Goal: Task Accomplishment & Management: Complete application form

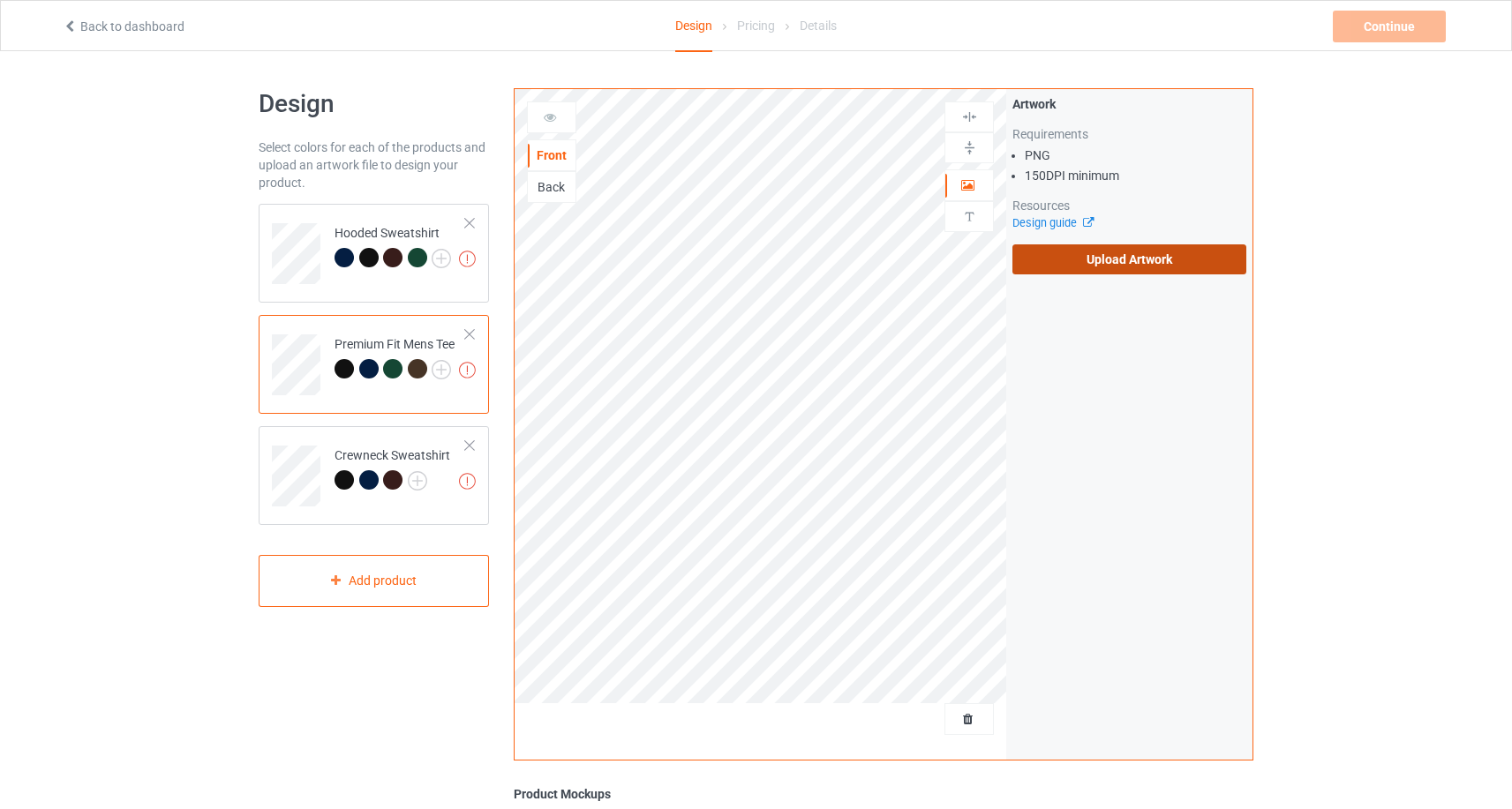
click at [1068, 266] on label "Upload Artwork" at bounding box center [1129, 259] width 234 height 30
click at [0, 0] on input "Upload Artwork" at bounding box center [0, 0] width 0 height 0
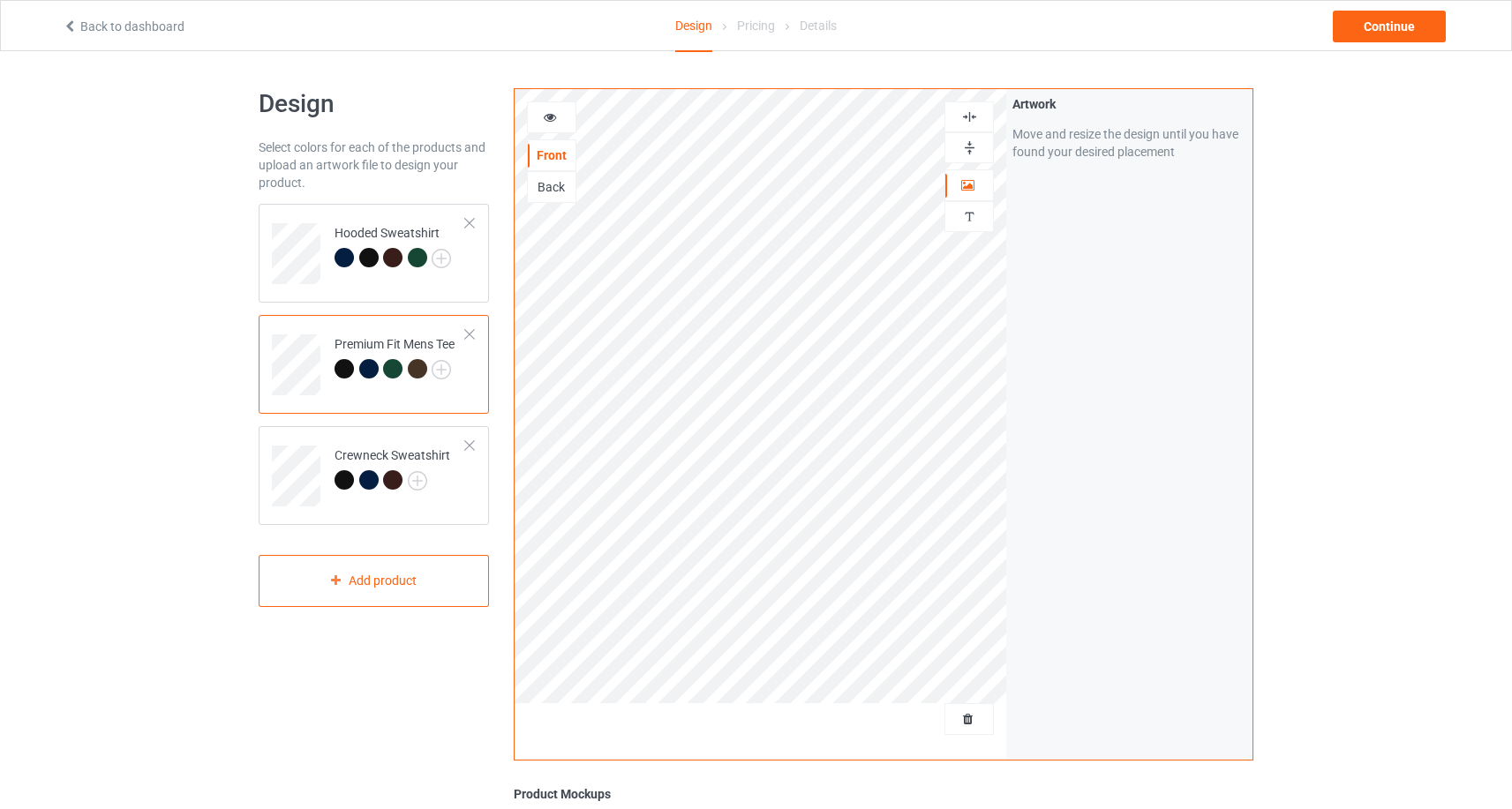
click at [375, 370] on div at bounding box center [369, 369] width 19 height 19
click at [365, 371] on div at bounding box center [369, 369] width 19 height 19
click at [393, 374] on div at bounding box center [393, 369] width 19 height 19
click at [412, 372] on div at bounding box center [418, 369] width 19 height 19
click at [1358, 34] on div "Continue" at bounding box center [1389, 26] width 113 height 32
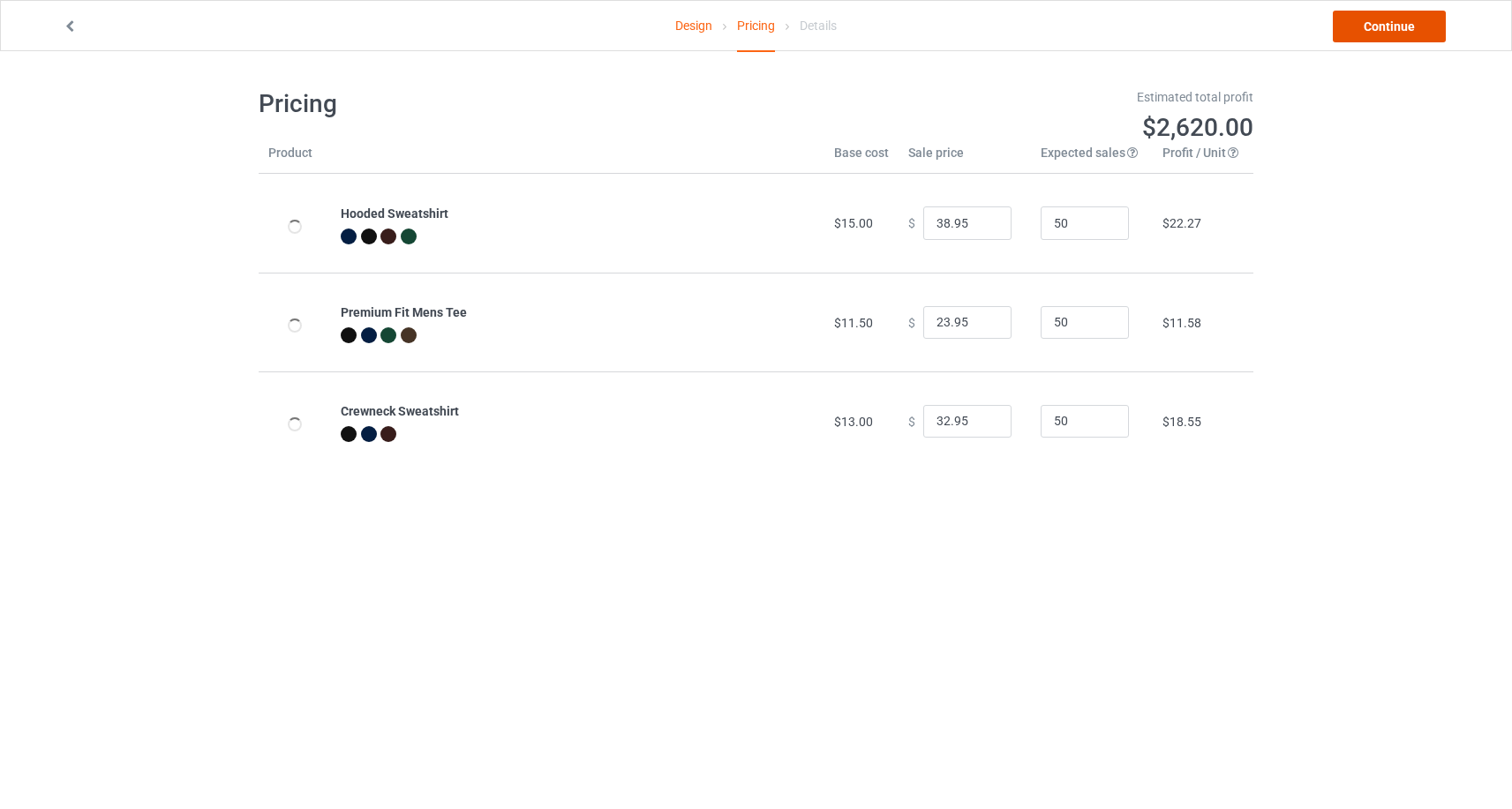
click at [1384, 30] on link "Continue" at bounding box center [1389, 26] width 113 height 32
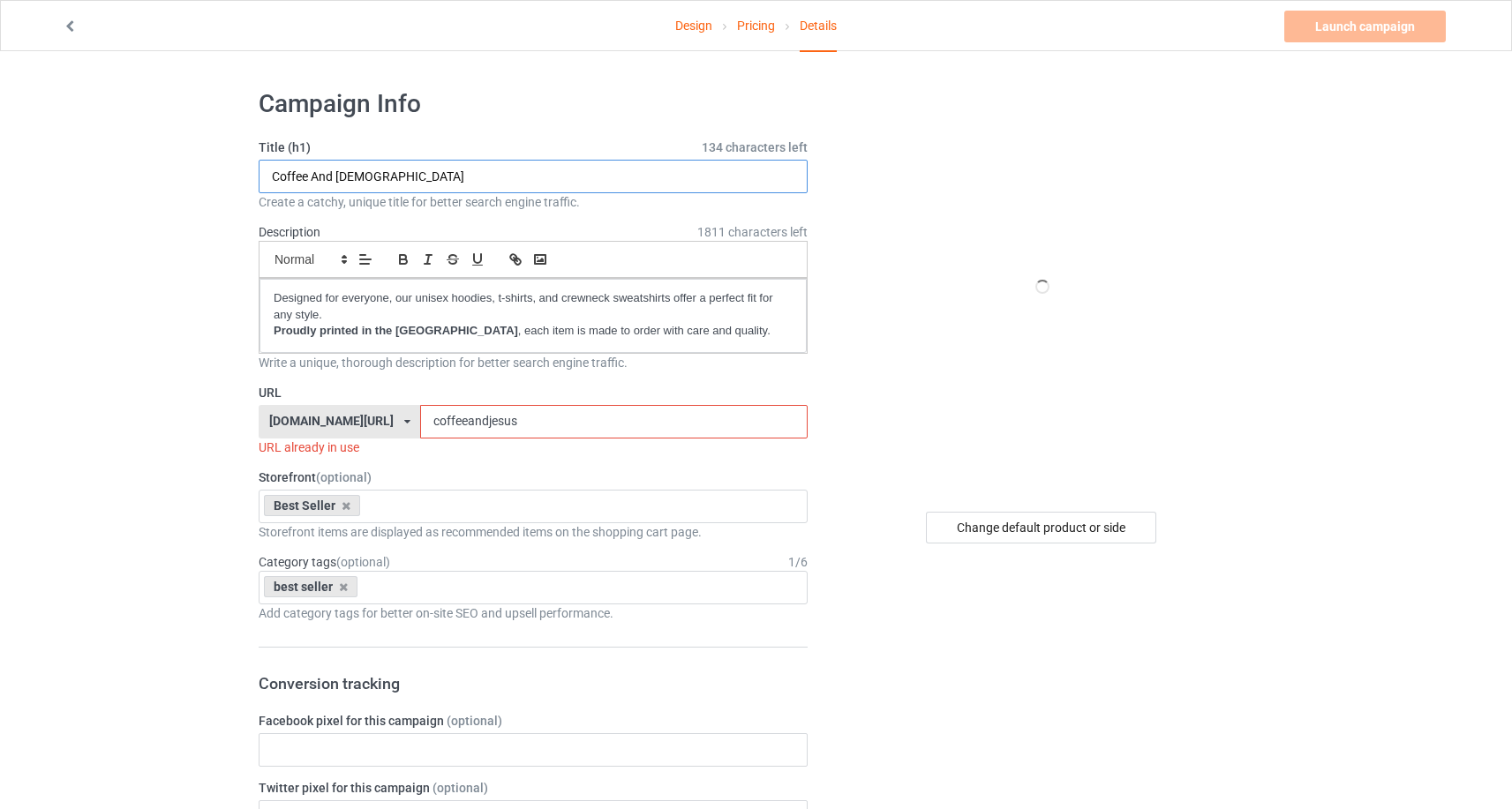
drag, startPoint x: 439, startPoint y: 190, endPoint x: 256, endPoint y: 174, distance: 183.7
drag, startPoint x: 436, startPoint y: 173, endPoint x: 250, endPoint y: 175, distance: 186.0
type input "Heaven Is My Home"
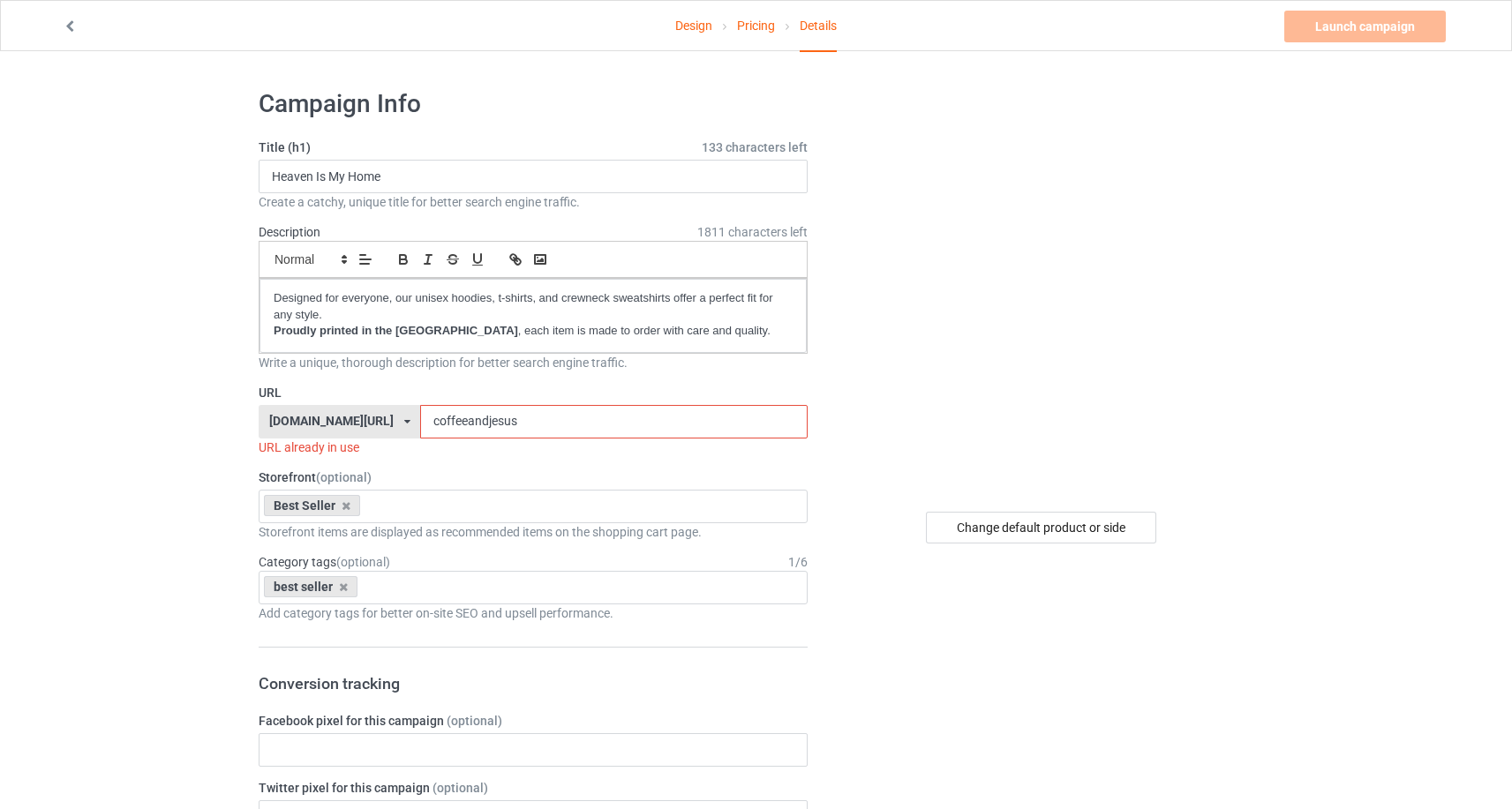
drag, startPoint x: 583, startPoint y: 422, endPoint x: 452, endPoint y: 422, distance: 131.0
click at [452, 422] on div "[DOMAIN_NAME][URL] [DOMAIN_NAME][URL] [DOMAIN_NAME][URL] [DOMAIN_NAME][URL] 5ca…" at bounding box center [534, 421] width 549 height 34
paste input "Heaven Is My Home"
click at [541, 424] on input "Heaven Is My Home" at bounding box center [614, 421] width 387 height 34
click at [539, 424] on input "Heaven Is My Home" at bounding box center [614, 421] width 387 height 34
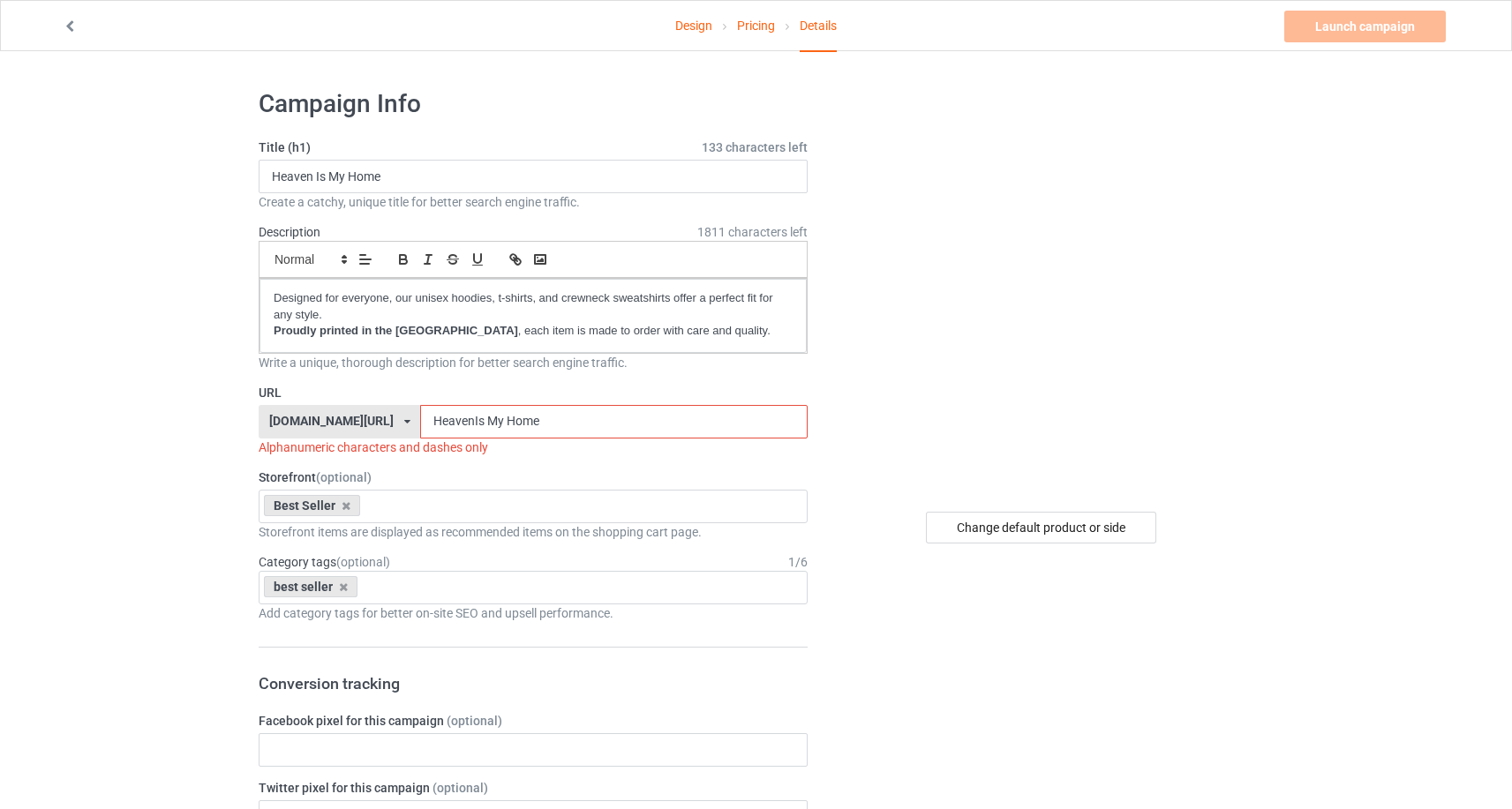
click at [549, 420] on input "HeavenIs My Home" at bounding box center [614, 421] width 387 height 34
click at [567, 426] on input "HeavenIsMy Home" at bounding box center [614, 421] width 387 height 34
click at [691, 419] on input "HeavenIsMyHome" at bounding box center [614, 421] width 387 height 34
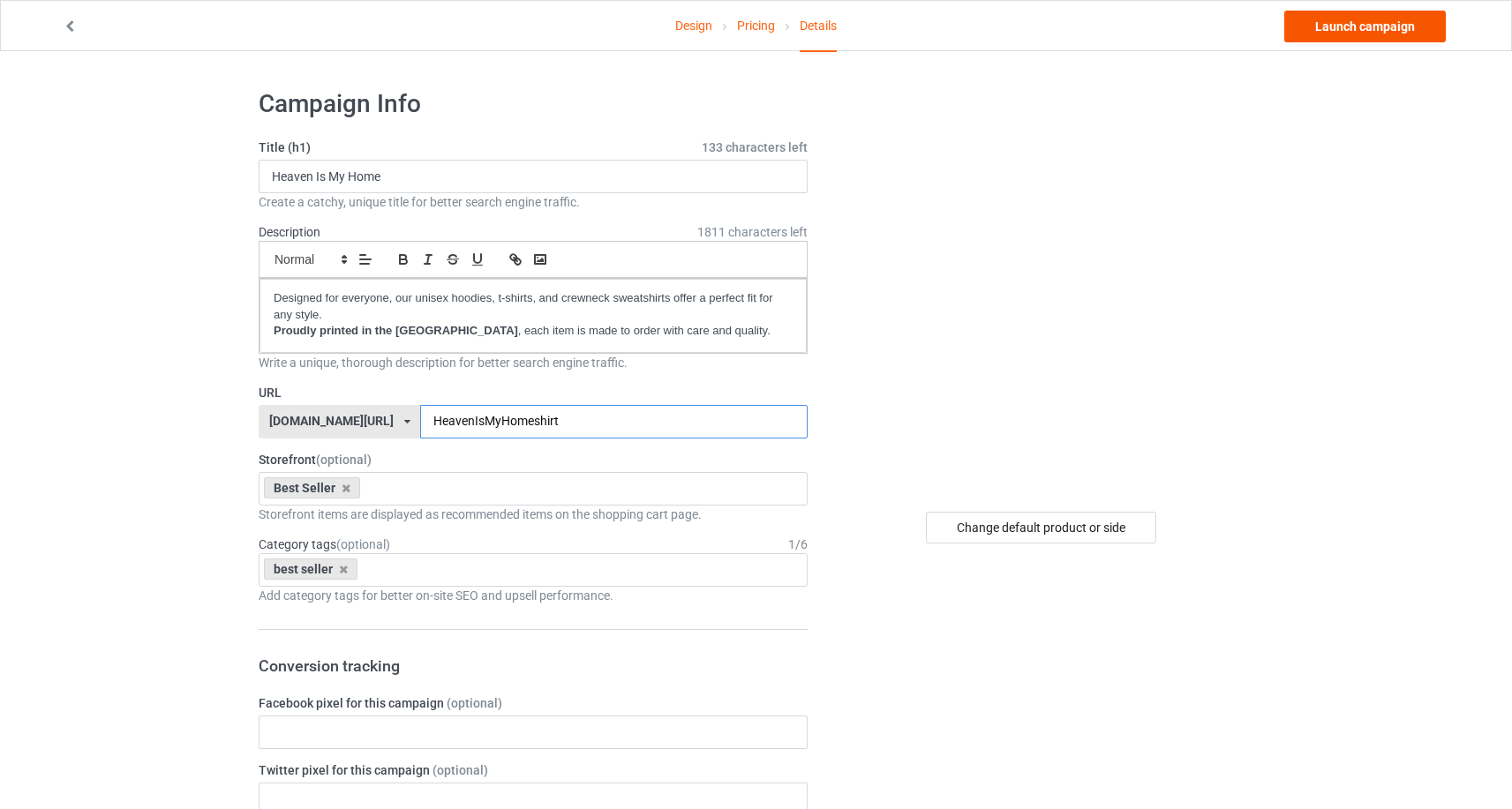
type input "HeavenIsMyHomeshirt"
click at [1352, 21] on link "Launch campaign" at bounding box center [1365, 26] width 161 height 32
